Goal: Find specific page/section: Find specific page/section

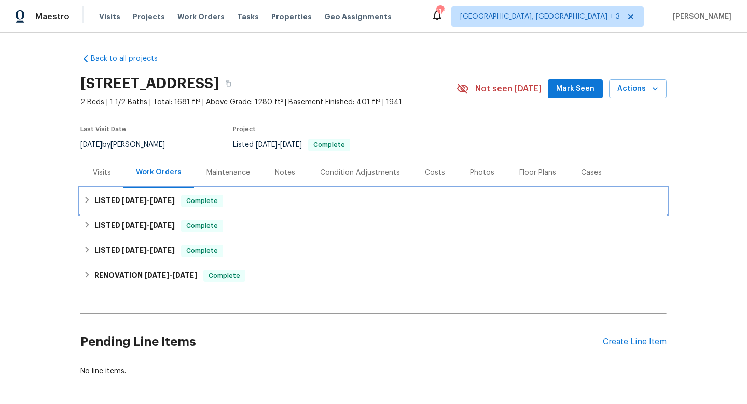
click at [253, 190] on div "LISTED [DATE] - [DATE] Complete" at bounding box center [373, 200] width 587 height 25
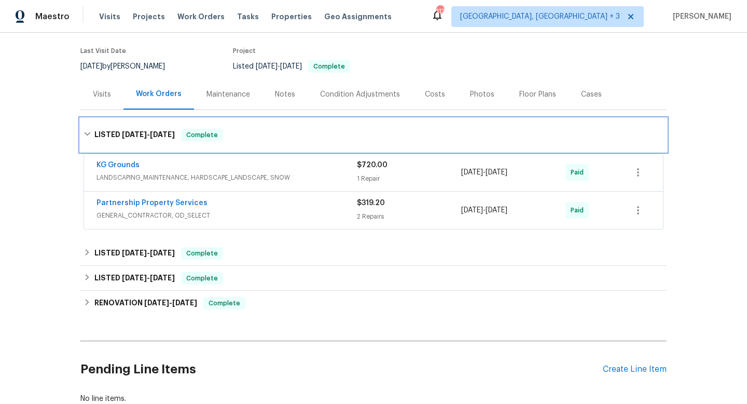
scroll to position [97, 0]
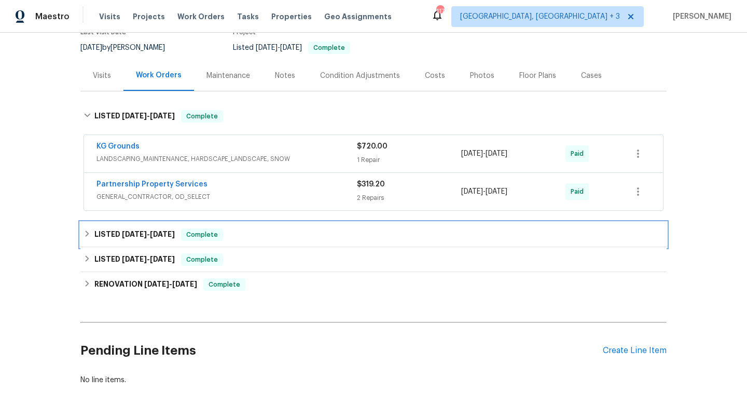
click at [292, 237] on div "LISTED [DATE] - [DATE] Complete" at bounding box center [374, 234] width 580 height 12
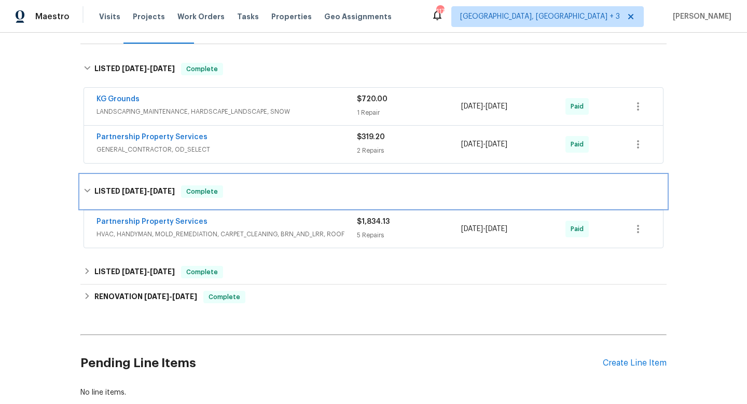
scroll to position [152, 0]
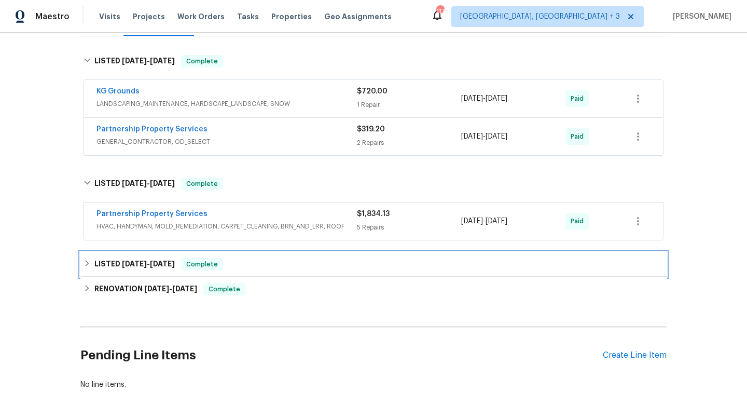
click at [311, 269] on div "LISTED [DATE] - [DATE] Complete" at bounding box center [374, 264] width 580 height 12
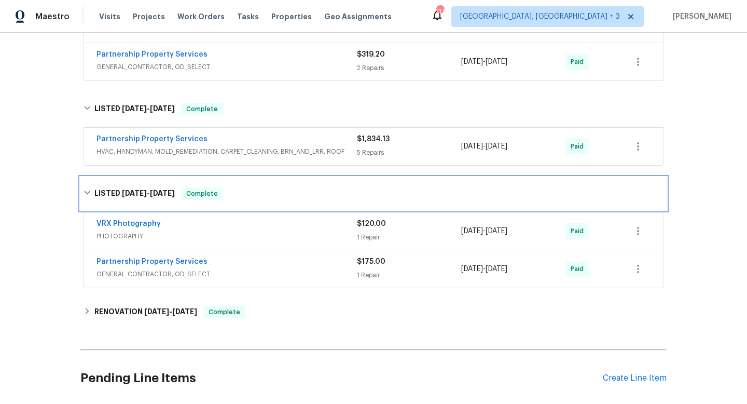
scroll to position [306, 0]
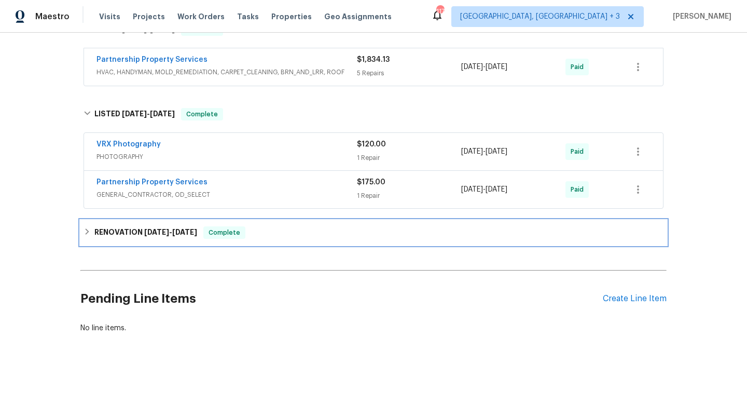
click at [369, 240] on div "RENOVATION [DATE] - [DATE] Complete" at bounding box center [373, 232] width 587 height 25
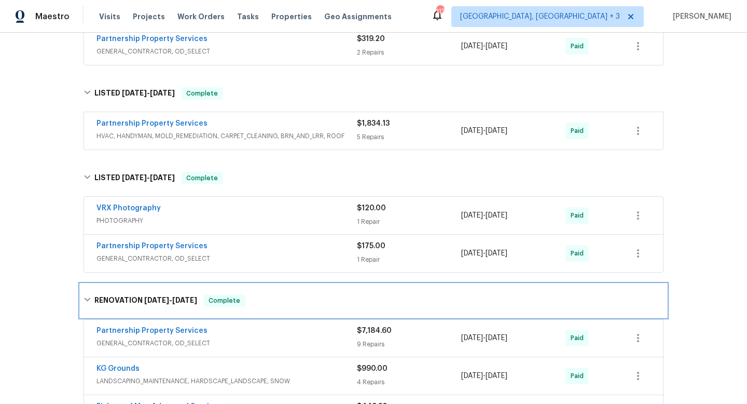
scroll to position [197, 0]
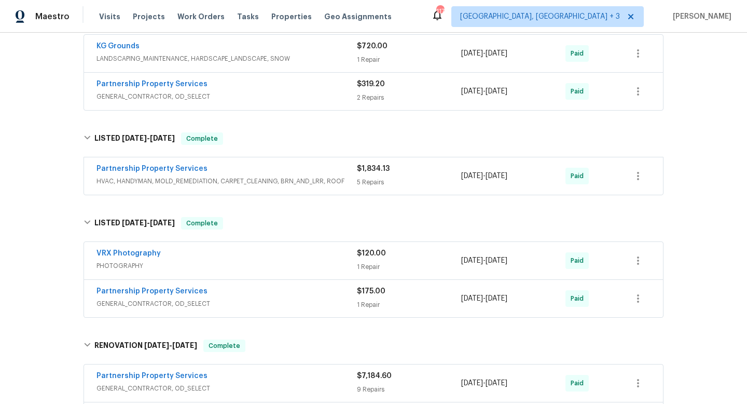
click at [418, 181] on div "5 Repairs" at bounding box center [409, 182] width 104 height 10
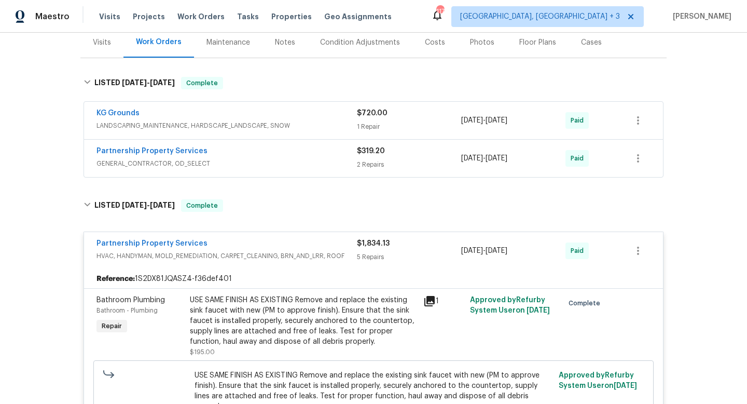
scroll to position [24, 0]
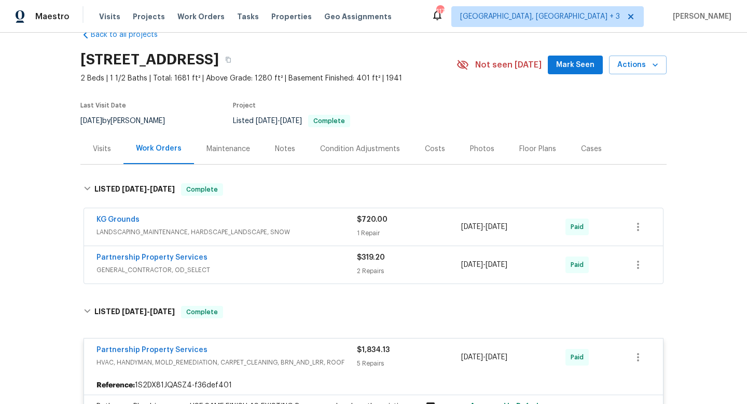
click at [303, 217] on div "KG Grounds" at bounding box center [227, 220] width 261 height 12
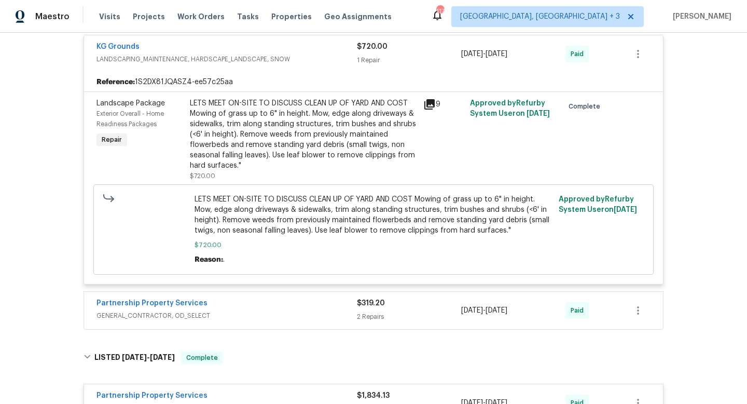
scroll to position [238, 0]
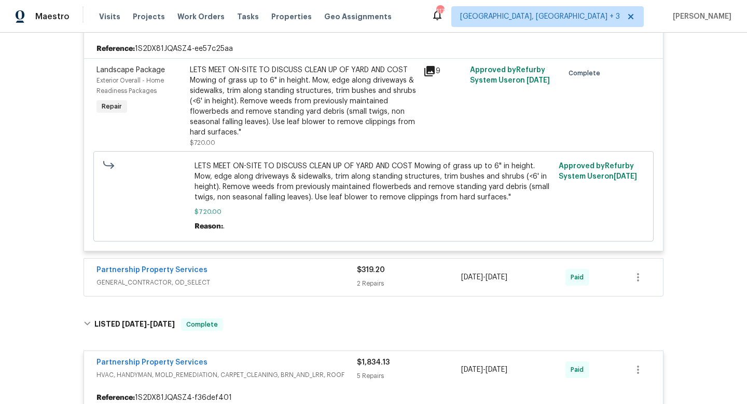
click at [319, 288] on span "GENERAL_CONTRACTOR, OD_SELECT" at bounding box center [227, 282] width 261 height 10
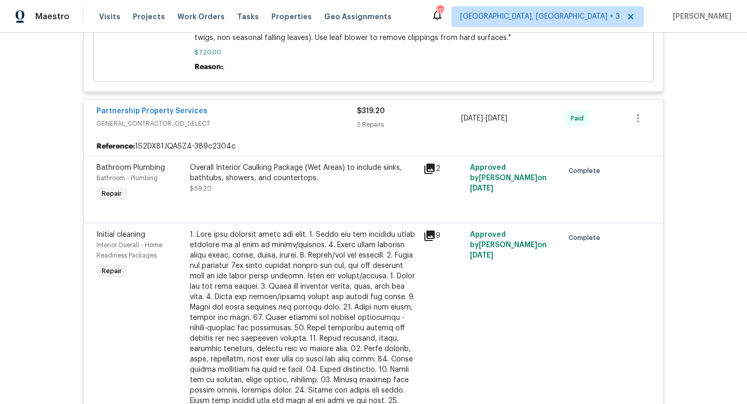
scroll to position [484, 0]
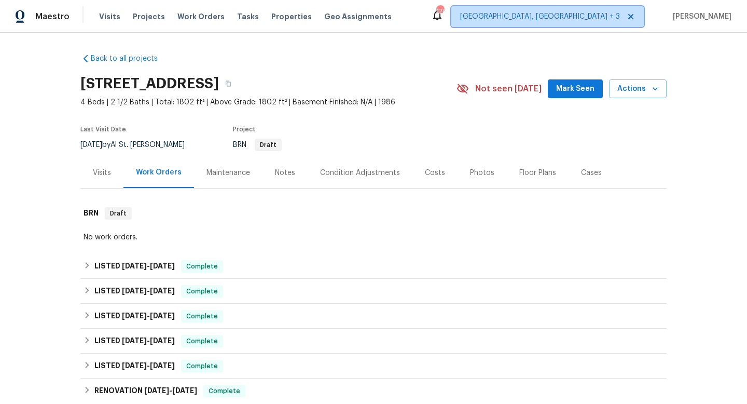
click at [591, 10] on span "[GEOGRAPHIC_DATA], [GEOGRAPHIC_DATA] + 3" at bounding box center [548, 16] width 193 height 21
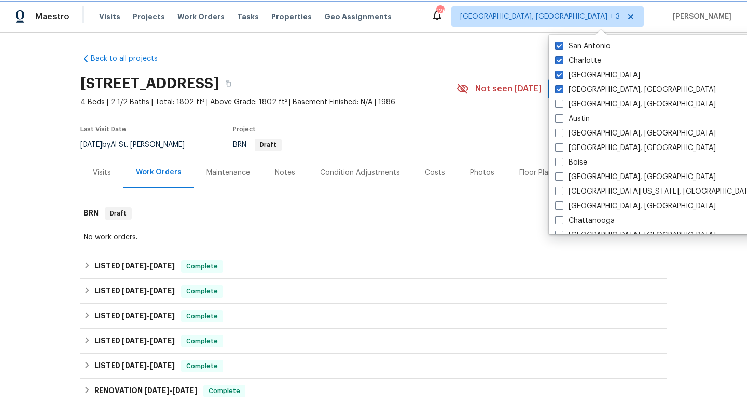
click at [591, 10] on span "[GEOGRAPHIC_DATA], [GEOGRAPHIC_DATA] + 3" at bounding box center [548, 16] width 193 height 21
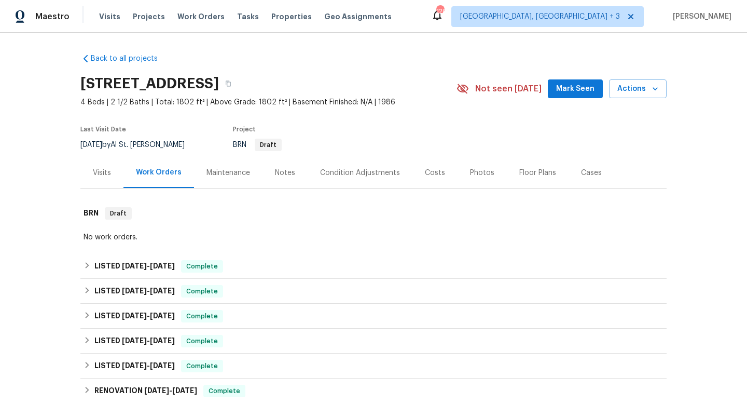
click at [110, 10] on div "Visits Projects Work Orders Tasks Properties Geo Assignments" at bounding box center [251, 16] width 305 height 21
click at [103, 16] on span "Visits" at bounding box center [109, 16] width 21 height 10
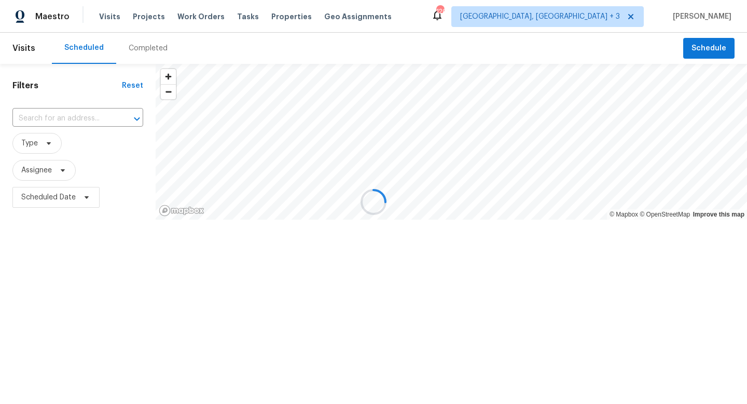
click at [70, 119] on div at bounding box center [373, 202] width 747 height 404
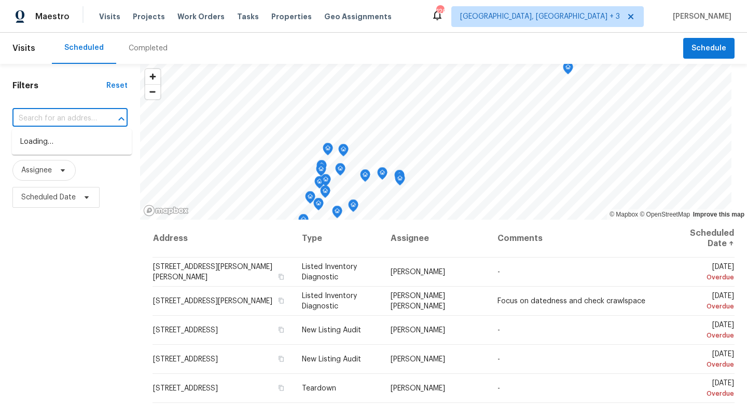
click at [70, 119] on input "text" at bounding box center [55, 119] width 86 height 16
paste input "1434 Hummingbird"
type input "1434 Hummingbird"
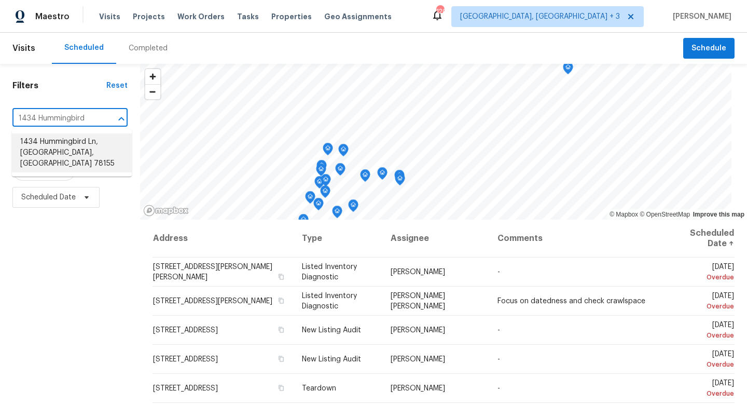
click at [63, 141] on li "1434 Hummingbird Ln, Seguin, TX 78155" at bounding box center [72, 152] width 120 height 39
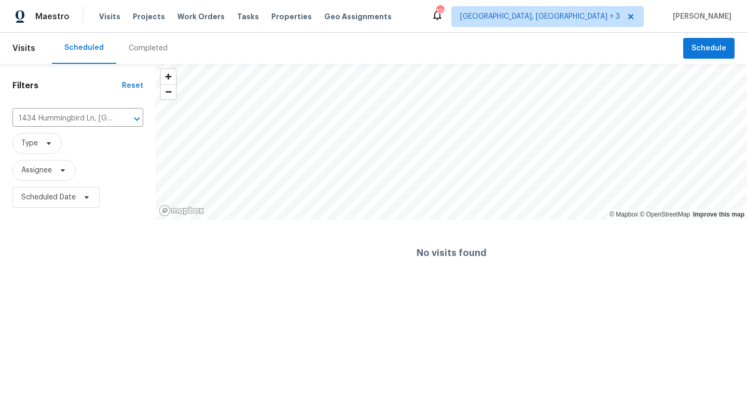
click at [145, 46] on div "Completed" at bounding box center [148, 48] width 39 height 10
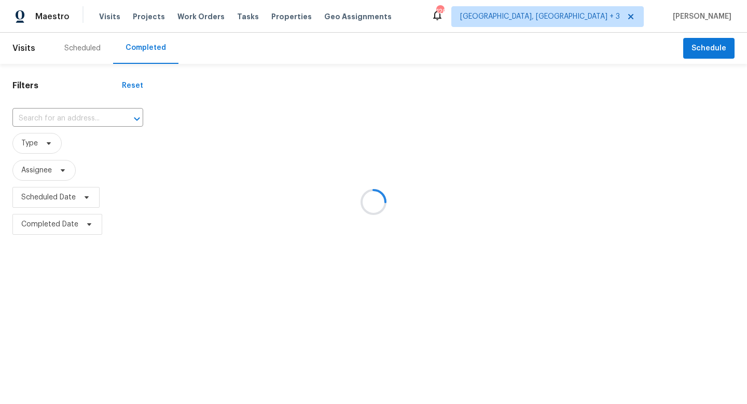
click at [86, 120] on div at bounding box center [373, 202] width 747 height 404
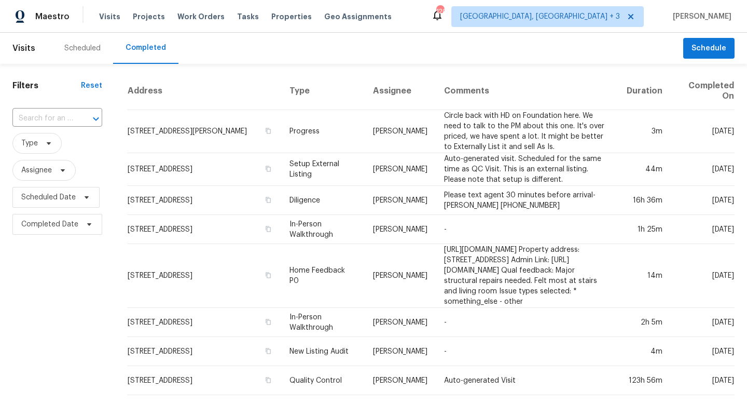
click at [67, 118] on input "text" at bounding box center [42, 119] width 61 height 16
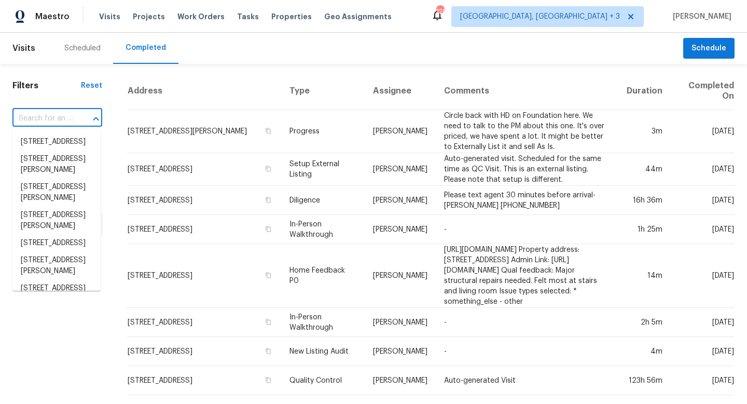
paste input "1434 Hummingbird"
type input "1434 Hummingbird"
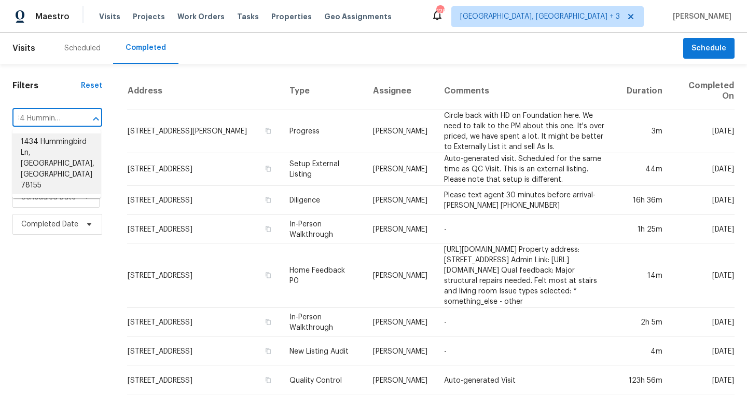
click at [58, 142] on li "1434 Hummingbird Ln, Seguin, TX 78155" at bounding box center [56, 163] width 88 height 61
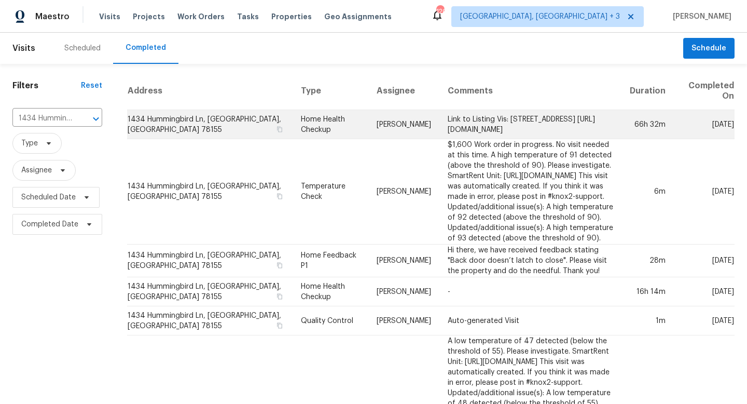
click at [449, 119] on td "Link to Listing Vis: 1434 Hummingbird Ln, Seguin, TX 78155 https://listing-vis.…" at bounding box center [531, 124] width 182 height 29
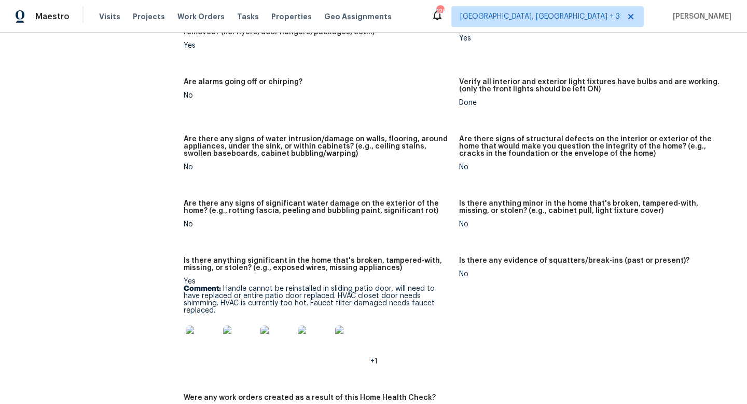
scroll to position [705, 0]
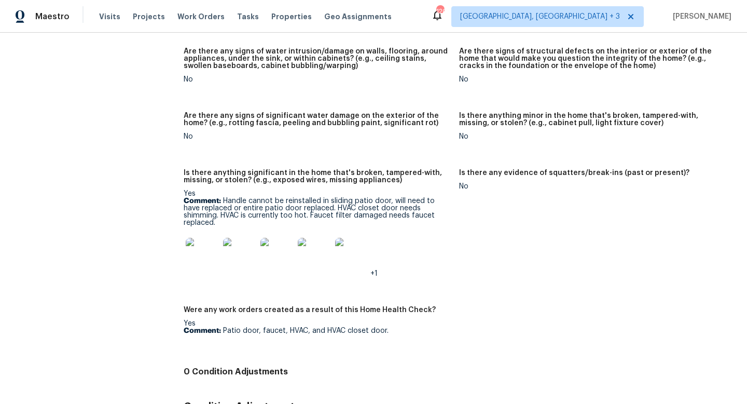
click at [199, 240] on img at bounding box center [202, 254] width 33 height 33
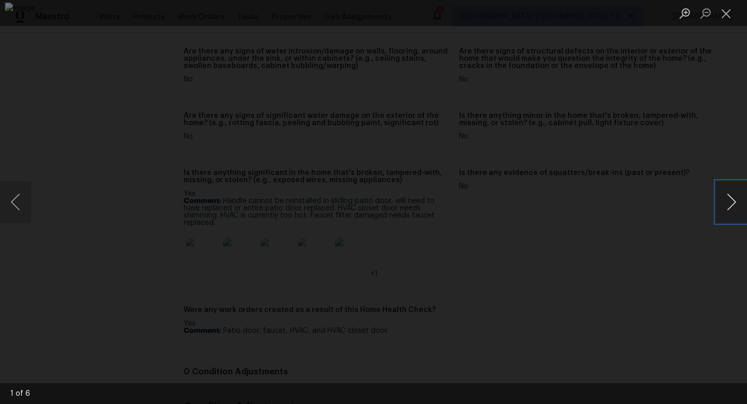
click at [719, 205] on button "Next image" at bounding box center [731, 202] width 31 height 42
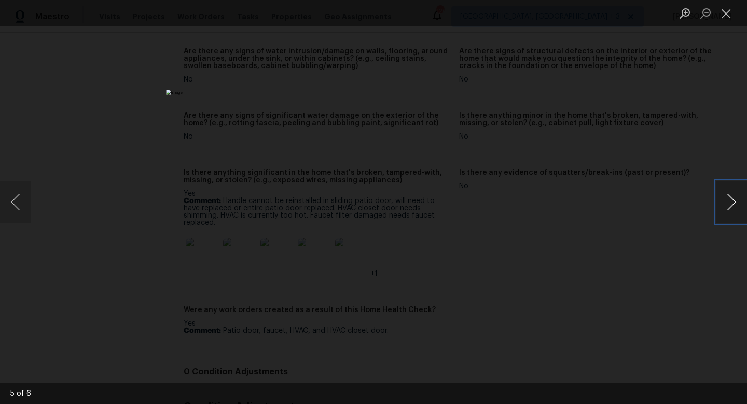
click at [719, 205] on button "Next image" at bounding box center [731, 202] width 31 height 42
drag, startPoint x: 719, startPoint y: 205, endPoint x: 601, endPoint y: 153, distance: 129.0
click at [601, 153] on div "6 of 6" at bounding box center [373, 202] width 747 height 404
click at [725, 193] on button "Next image" at bounding box center [731, 202] width 31 height 42
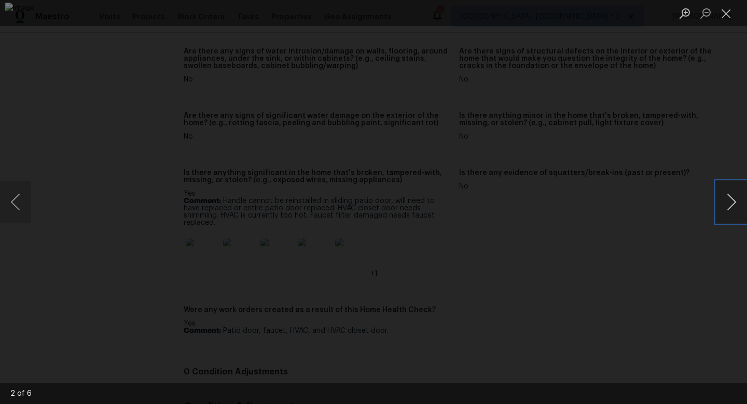
click at [725, 193] on button "Next image" at bounding box center [731, 202] width 31 height 42
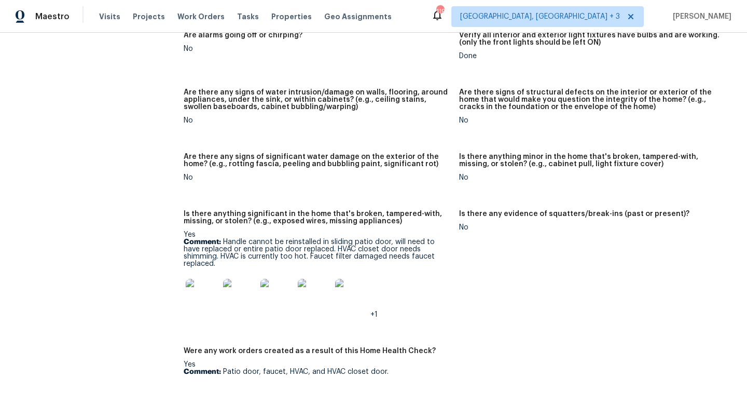
scroll to position [625, 0]
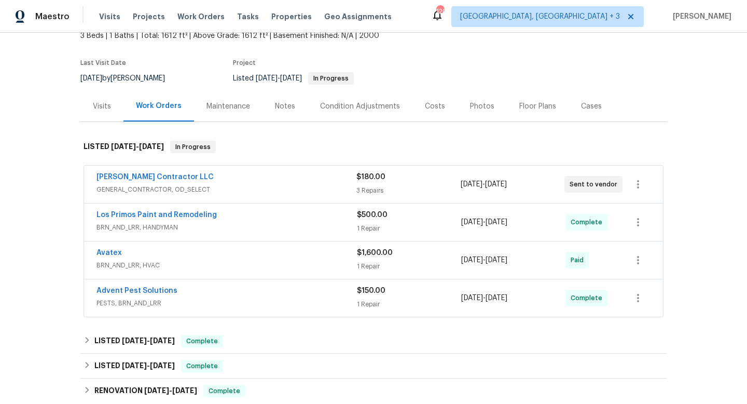
scroll to position [80, 0]
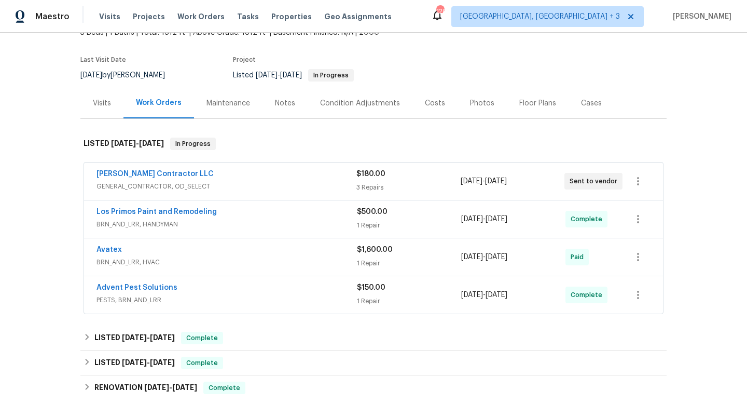
click at [300, 244] on div "Avatex" at bounding box center [227, 250] width 261 height 12
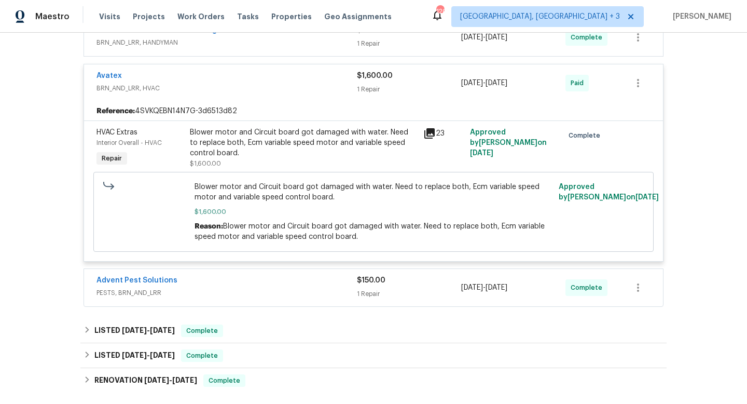
scroll to position [262, 0]
click at [325, 275] on div "Advent Pest Solutions" at bounding box center [227, 281] width 261 height 12
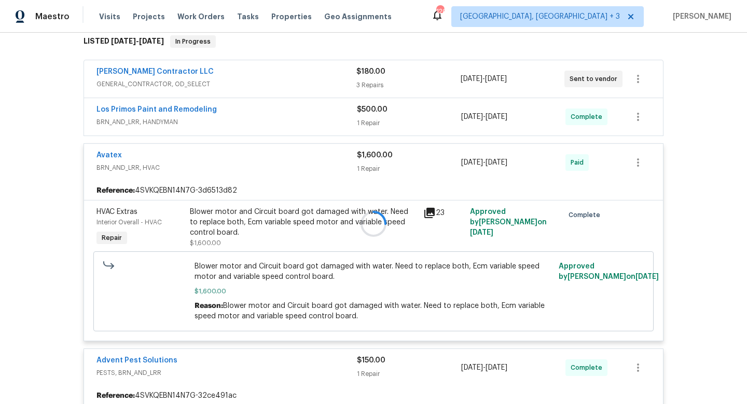
scroll to position [112, 0]
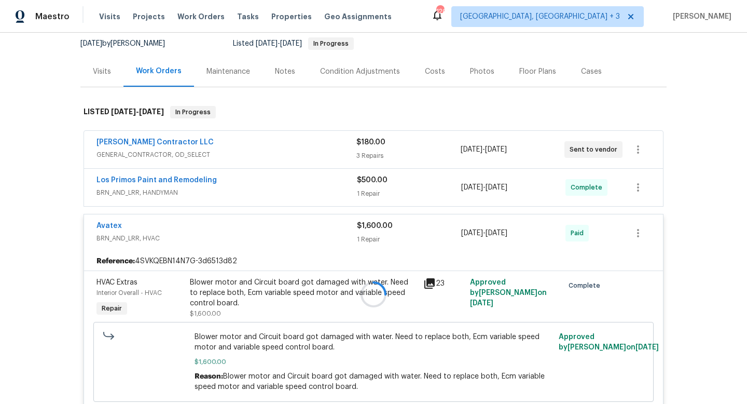
click at [329, 168] on div at bounding box center [373, 294] width 587 height 397
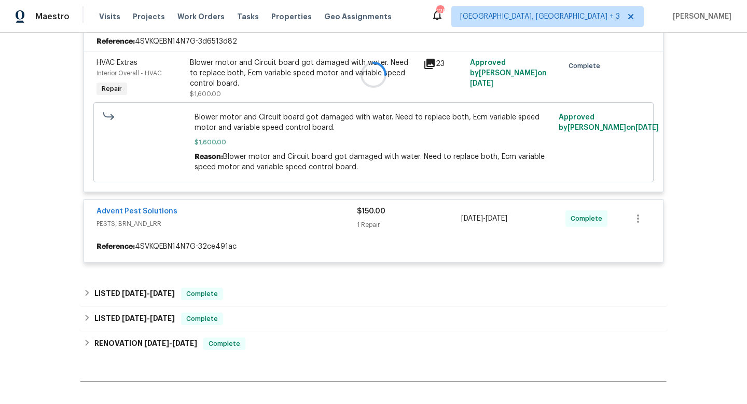
scroll to position [125, 0]
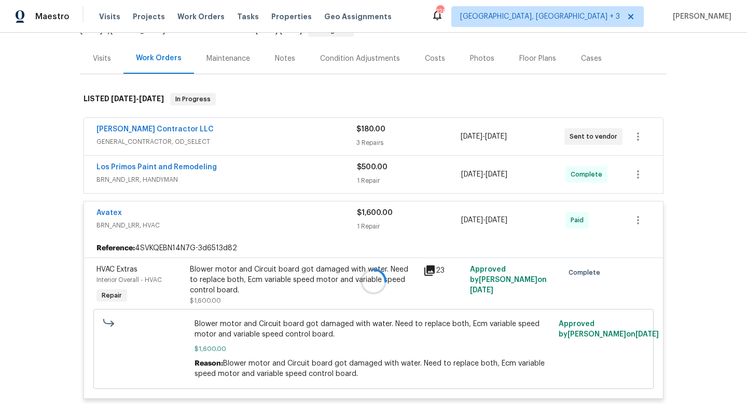
click at [347, 162] on div at bounding box center [373, 281] width 587 height 397
click at [269, 158] on div at bounding box center [373, 281] width 587 height 397
click at [308, 129] on div at bounding box center [373, 281] width 587 height 397
